Goal: Information Seeking & Learning: Learn about a topic

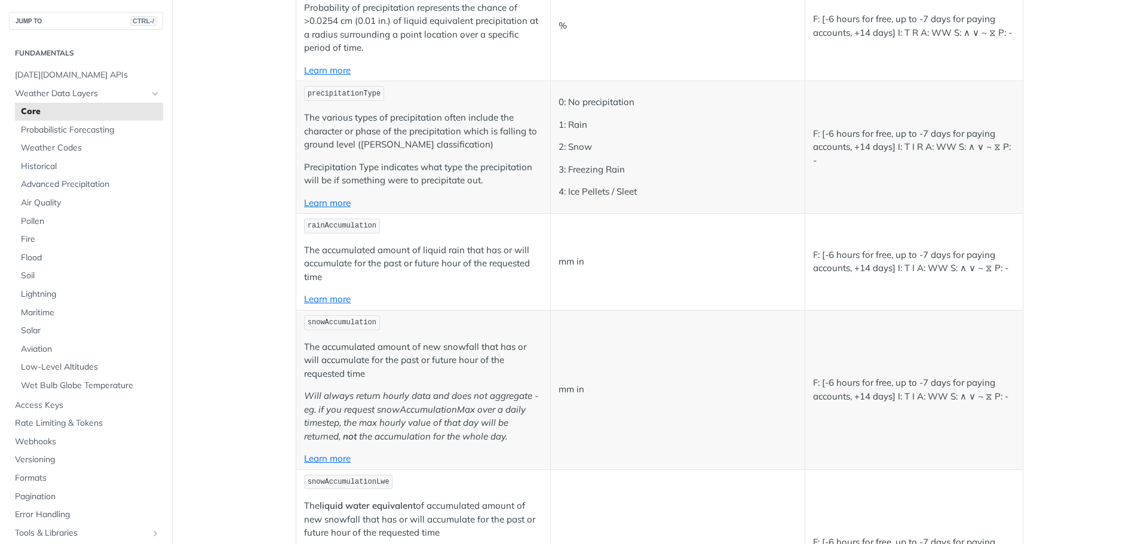
scroll to position [3029, 0]
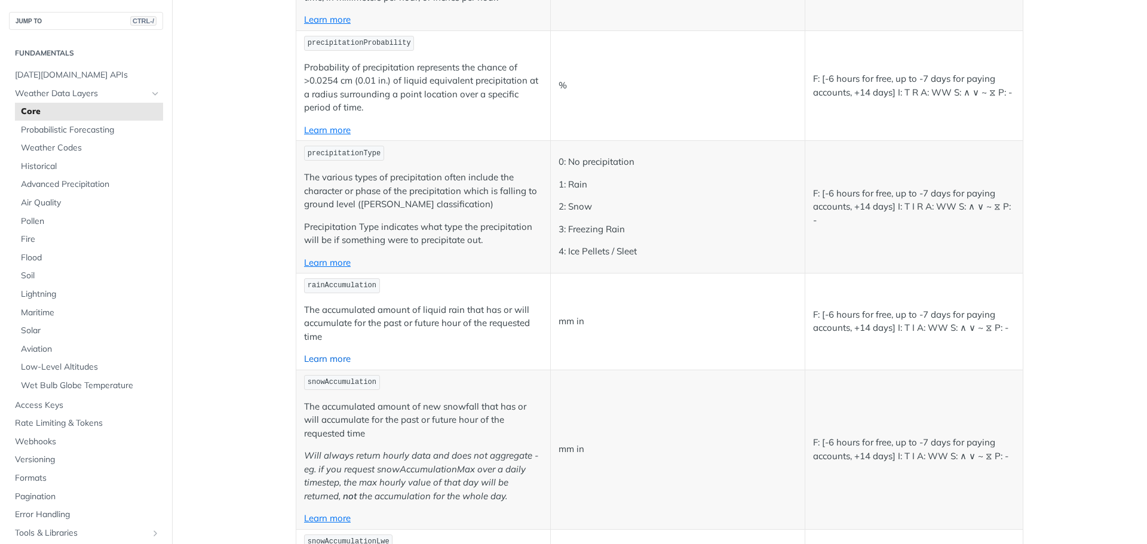
click at [330, 358] on link "Learn more" at bounding box center [327, 358] width 47 height 11
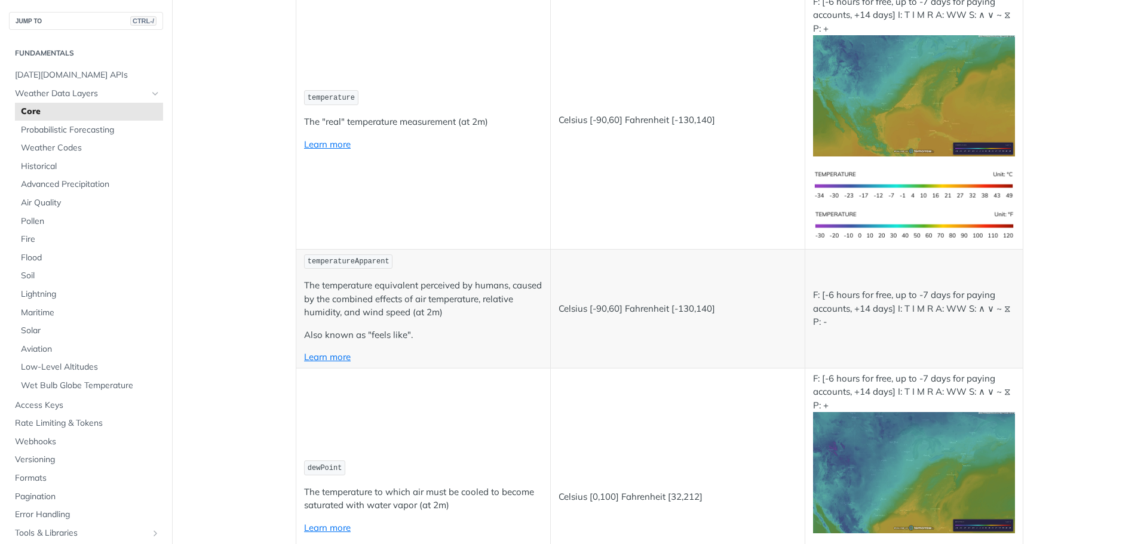
scroll to position [60, 0]
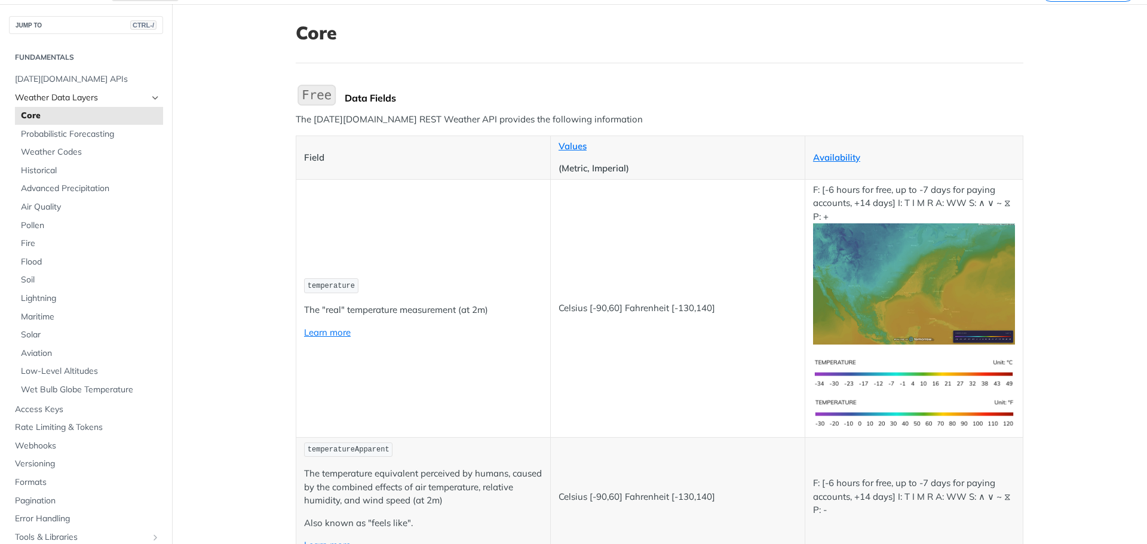
click at [85, 98] on span "Weather Data Layers" at bounding box center [81, 98] width 133 height 12
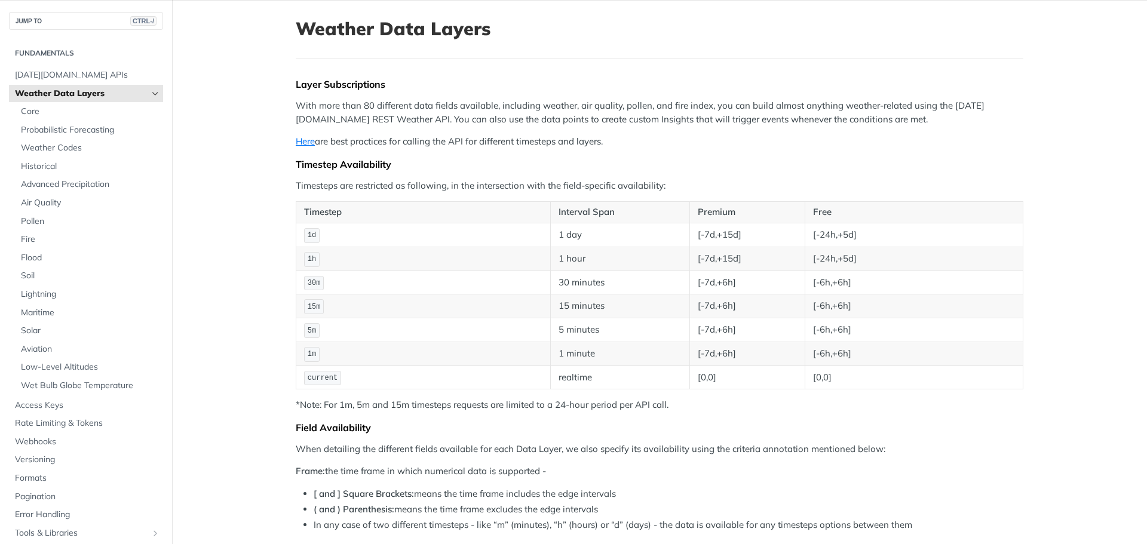
scroll to position [60, 0]
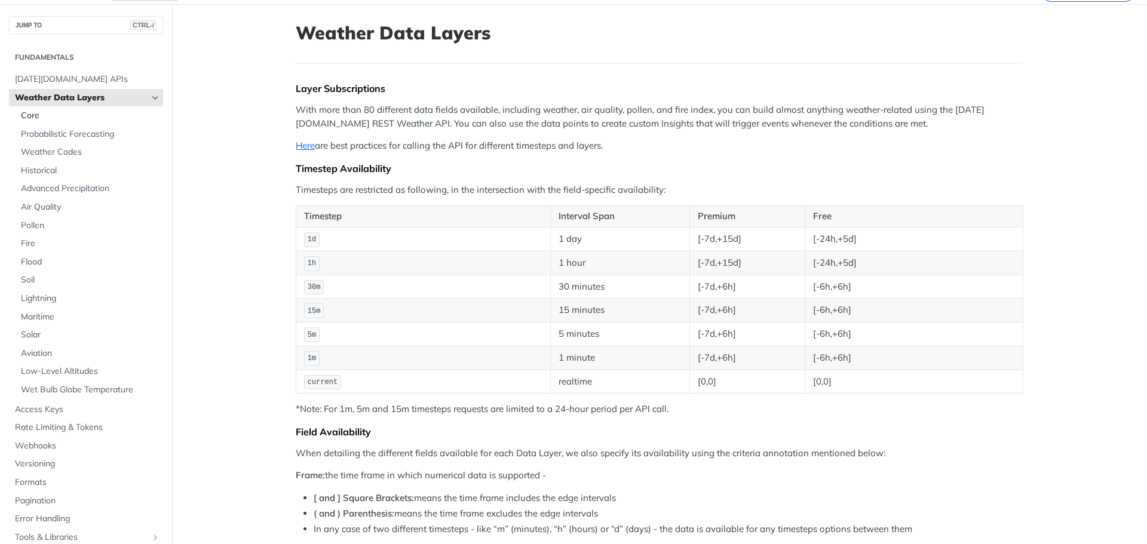
click at [29, 115] on span "Core" at bounding box center [90, 116] width 139 height 12
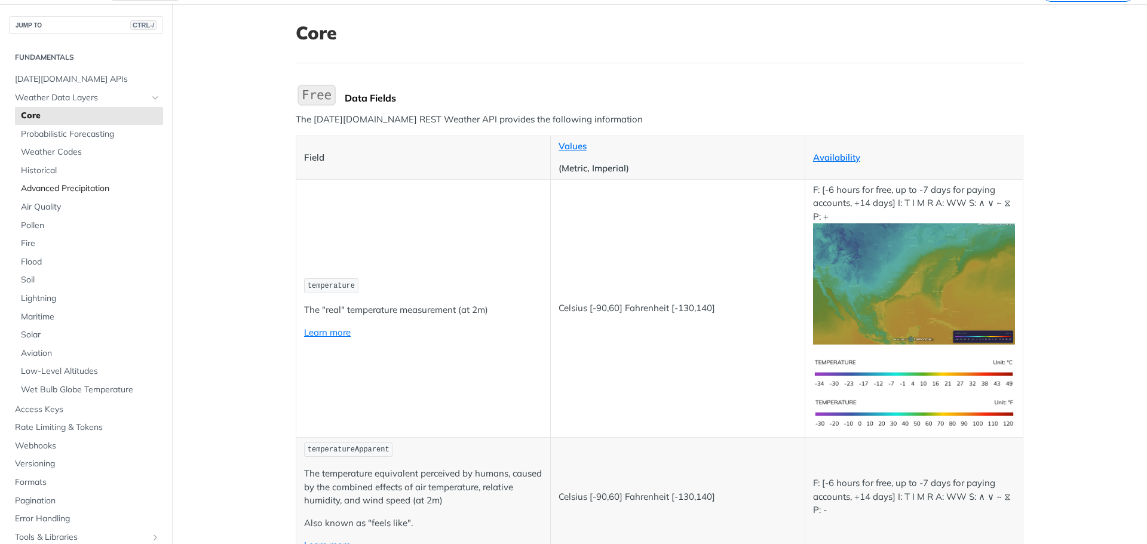
click at [59, 191] on span "Advanced Precipitation" at bounding box center [90, 189] width 139 height 12
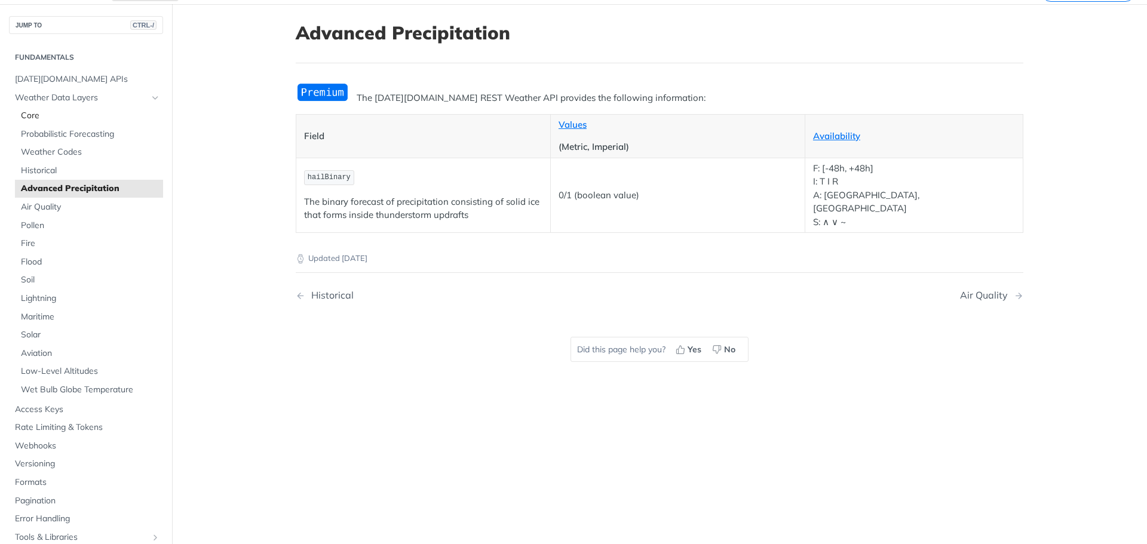
click at [32, 119] on span "Core" at bounding box center [90, 116] width 139 height 12
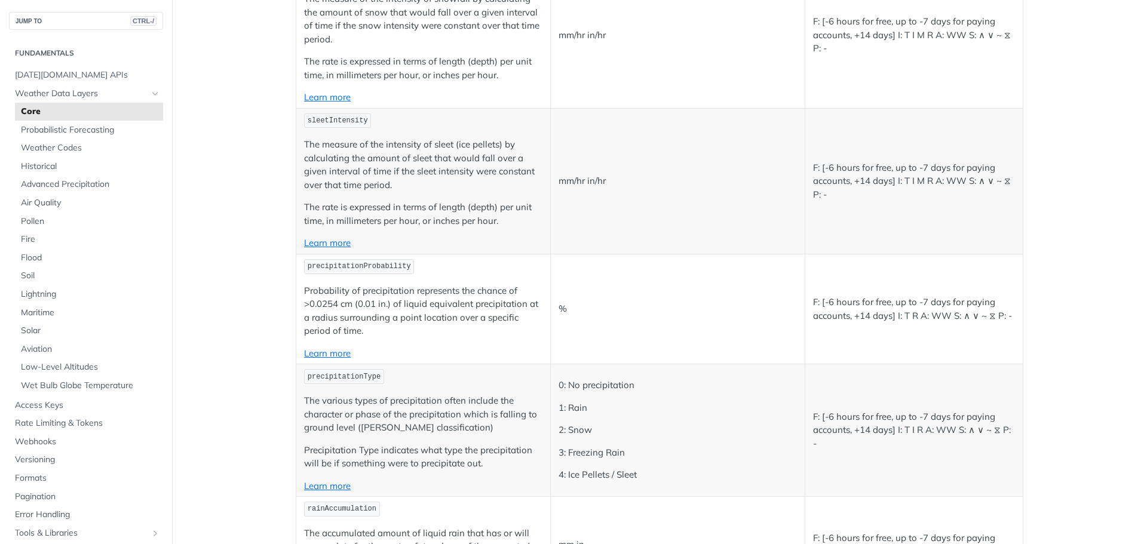
scroll to position [2809, 0]
